Goal: Check status: Check status

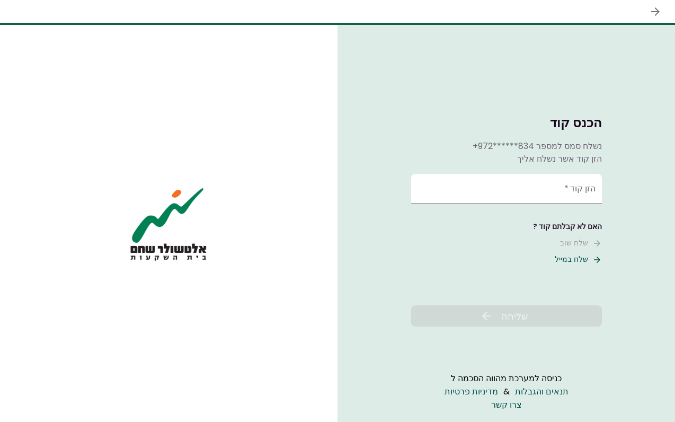
click at [561, 262] on button "שלח במייל" at bounding box center [578, 259] width 47 height 11
click at [522, 187] on input "הזן קוד   *" at bounding box center [506, 189] width 191 height 30
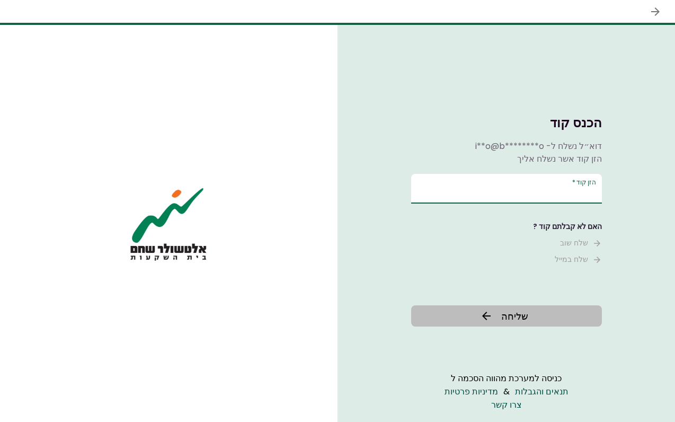
type input "******"
click at [517, 313] on span "שליחה" at bounding box center [514, 316] width 27 height 14
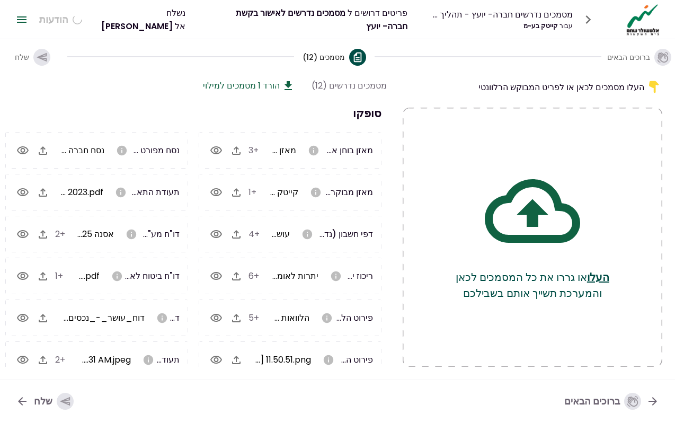
scroll to position [0, -1]
click at [589, 20] on icon "button" at bounding box center [588, 19] width 5 height 8
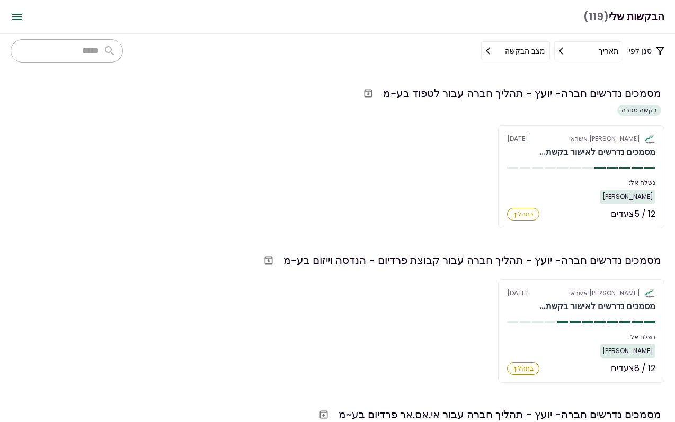
click at [407, 200] on div "אלטשולר שחם אשראי [DATE] מסמכים נדרשים לאישור בקשת... נשלח אל: [PERSON_NAME] 12…" at bounding box center [338, 176] width 654 height 103
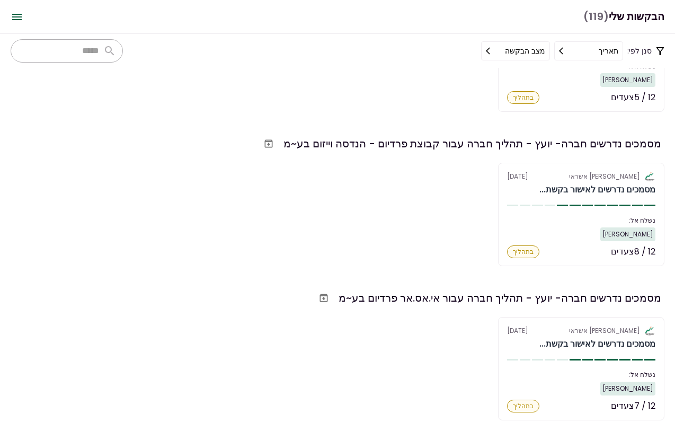
scroll to position [128, 0]
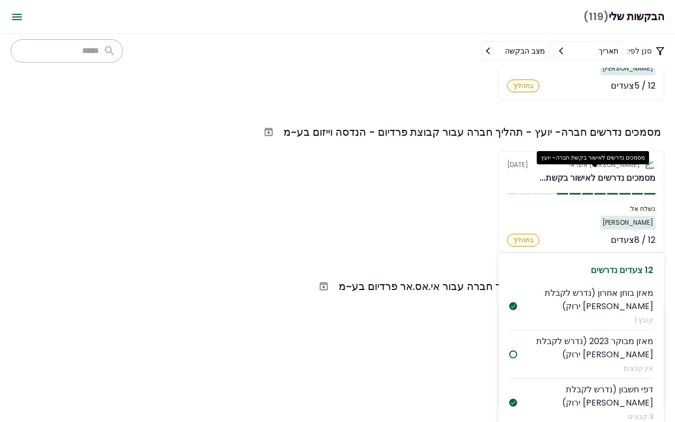
click at [548, 174] on div "מסמכים נדרשים לאישור בקשת..." at bounding box center [597, 178] width 116 height 13
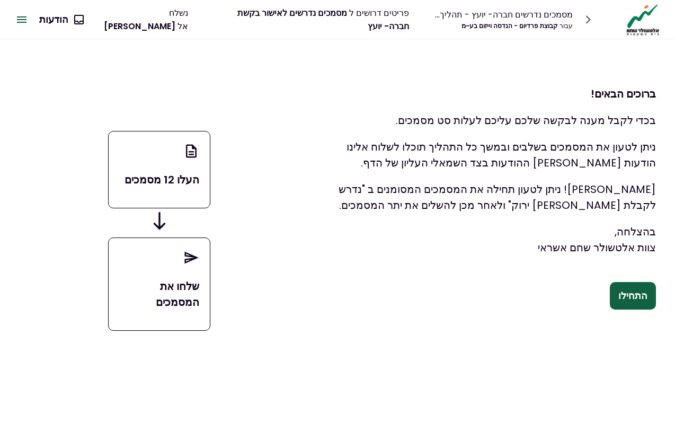
click at [621, 294] on button "התחילו" at bounding box center [633, 296] width 46 height 28
